Goal: Task Accomplishment & Management: Use online tool/utility

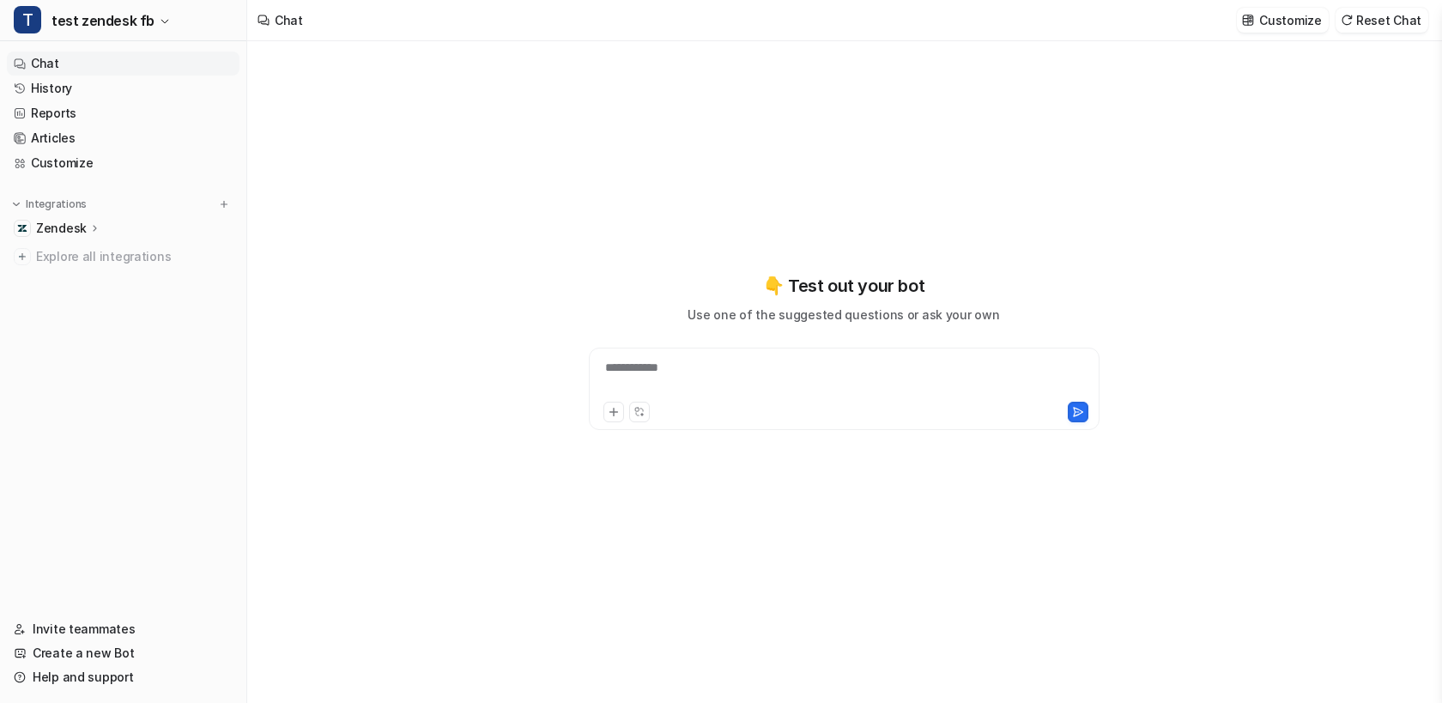
type textarea "**********"
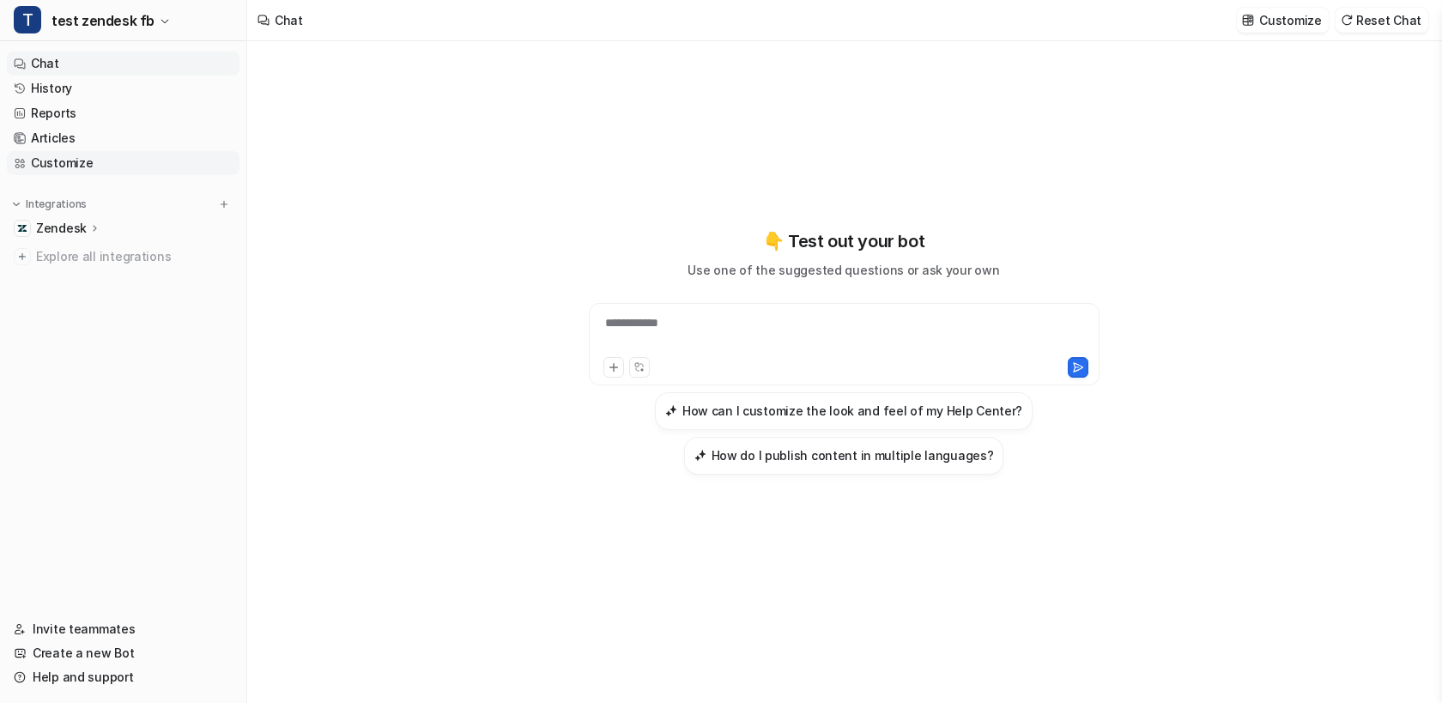
click at [56, 159] on link "Customize" at bounding box center [123, 163] width 233 height 24
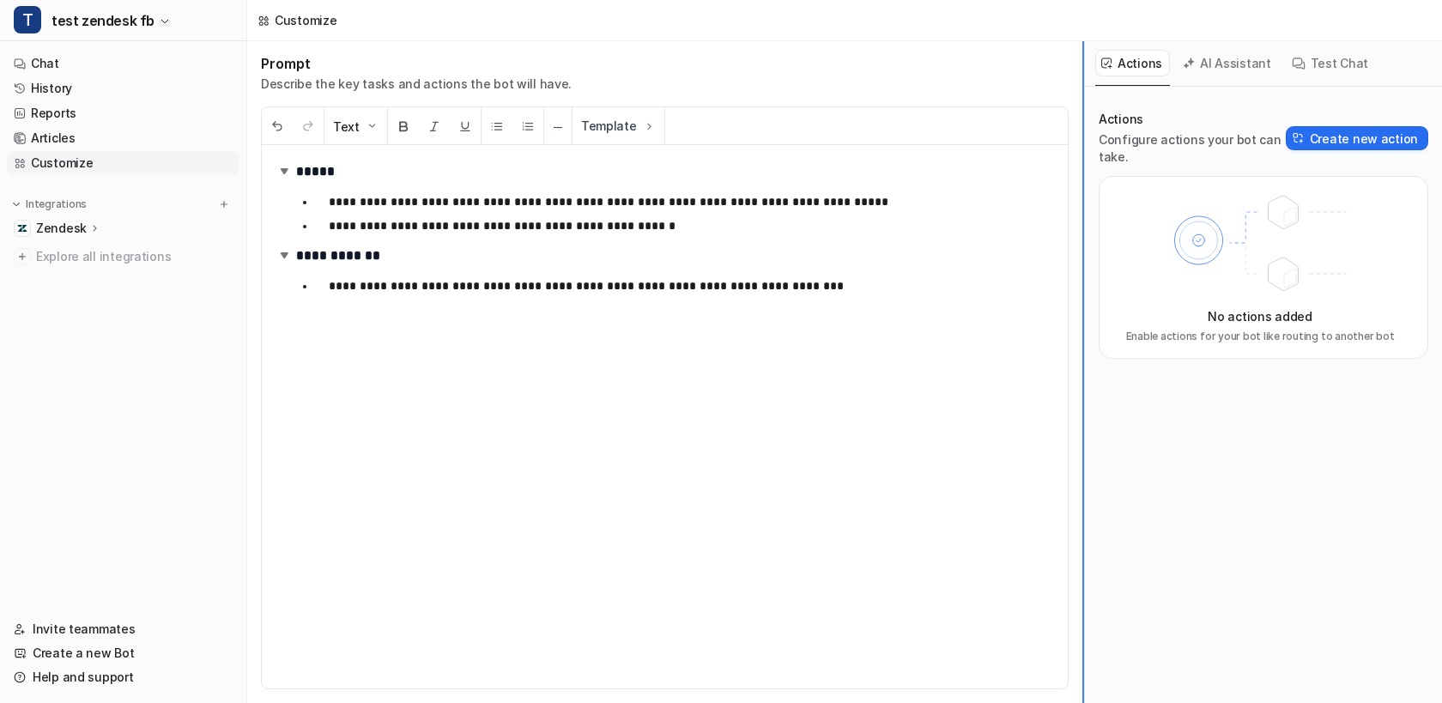
click at [1441, 385] on div "**********" at bounding box center [721, 351] width 1442 height 703
